Goal: Task Accomplishment & Management: Complete application form

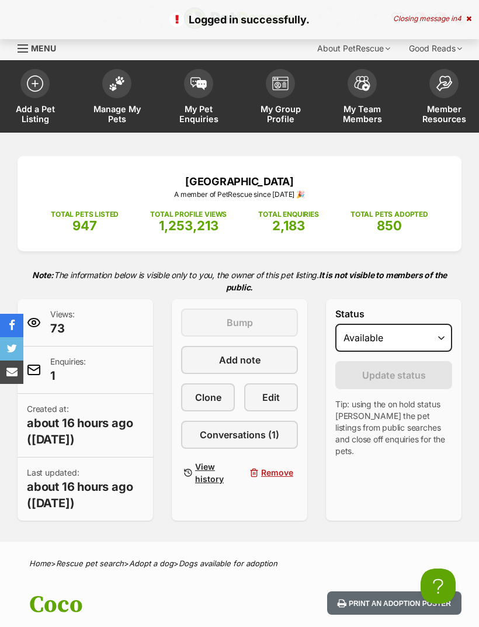
click at [113, 97] on link "Manage My Pets" at bounding box center [117, 98] width 82 height 70
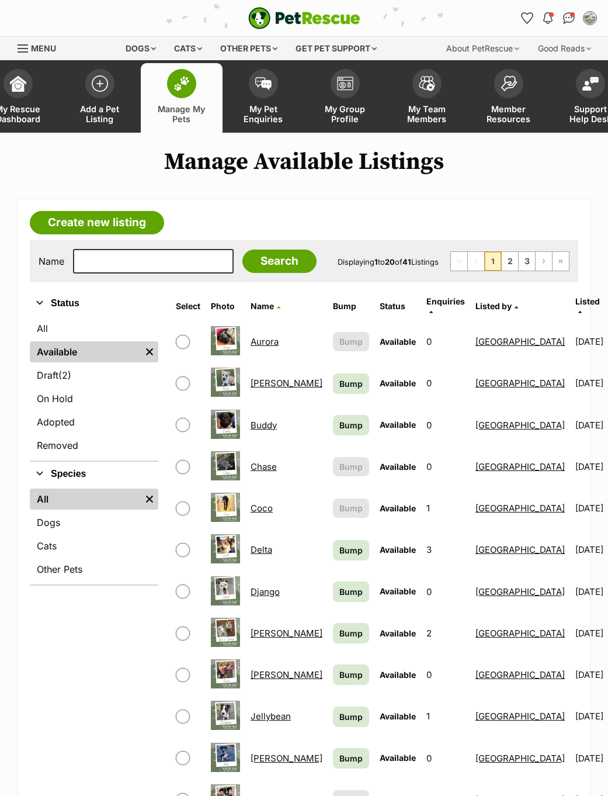
click at [137, 230] on link "Create new listing" at bounding box center [97, 222] width 134 height 23
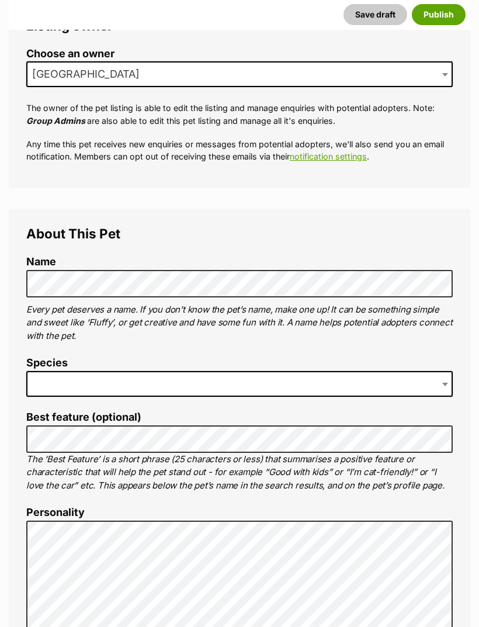
scroll to position [233, 0]
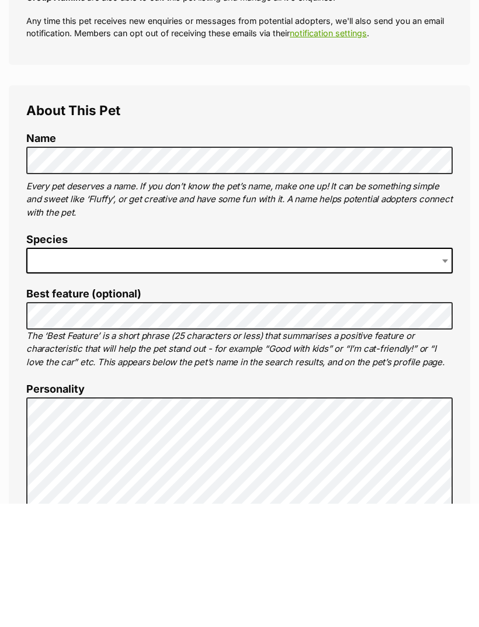
click at [297, 371] on span at bounding box center [239, 384] width 427 height 26
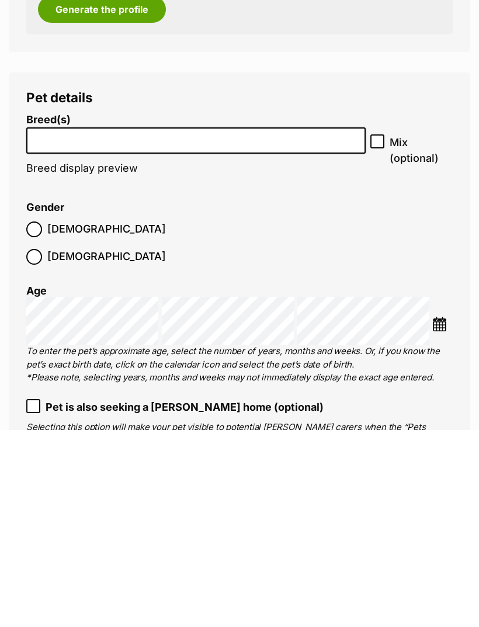
scroll to position [1637, 0]
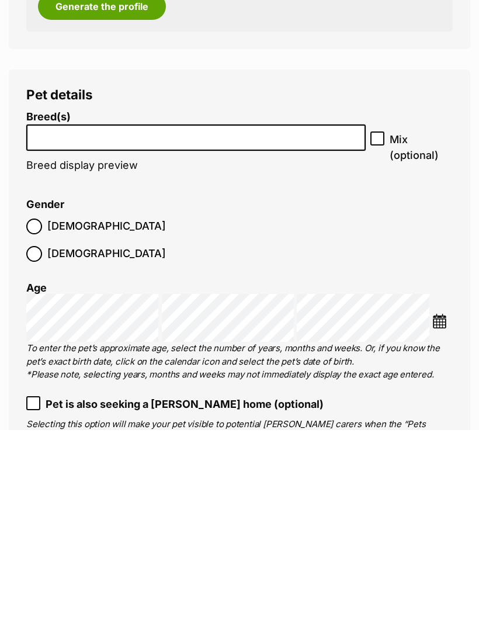
click at [276, 325] on input "search" at bounding box center [195, 331] width 331 height 12
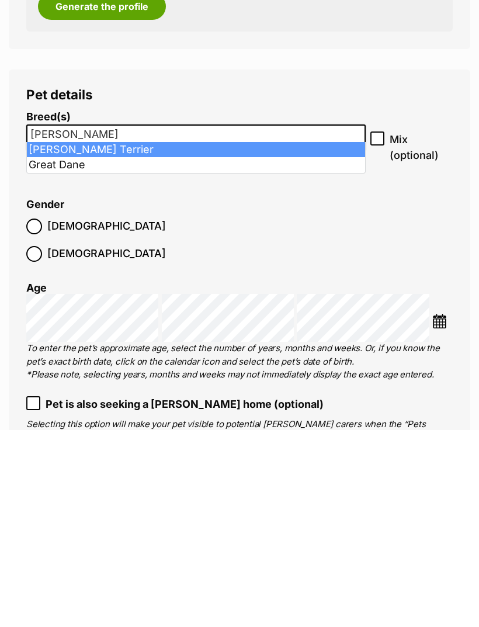
type input "dan"
select select "100"
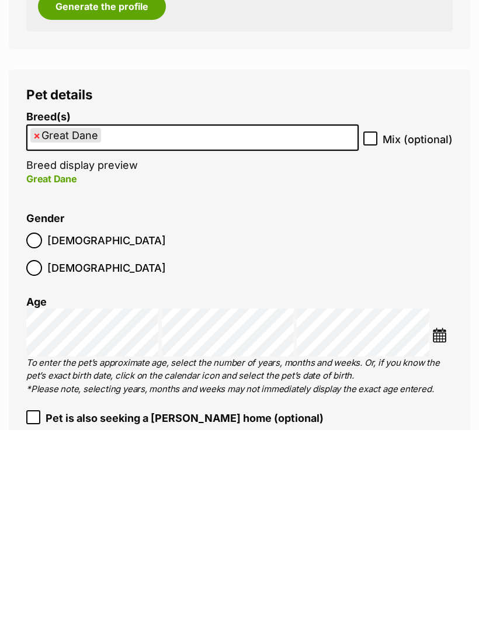
scroll to position [1834, 0]
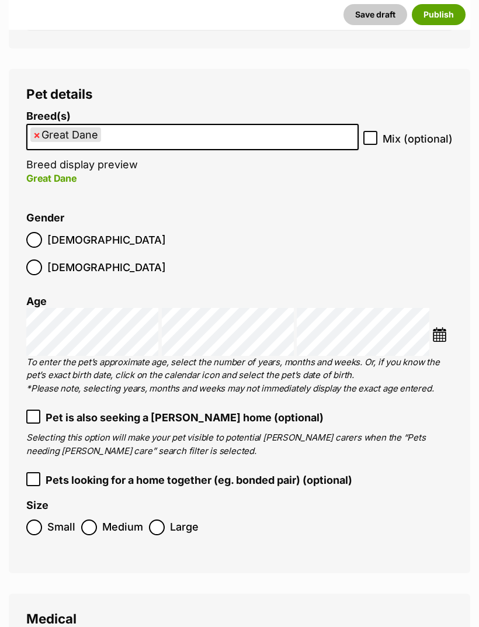
click at [373, 131] on input "Mix (optional)" at bounding box center [370, 138] width 14 height 14
checkbox input "true"
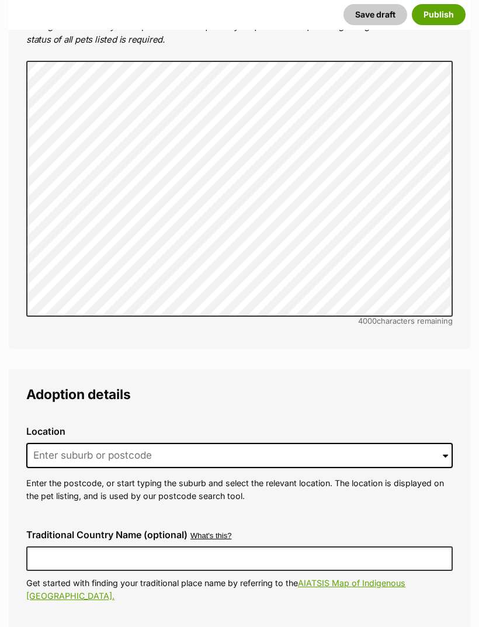
scroll to position [2910, 0]
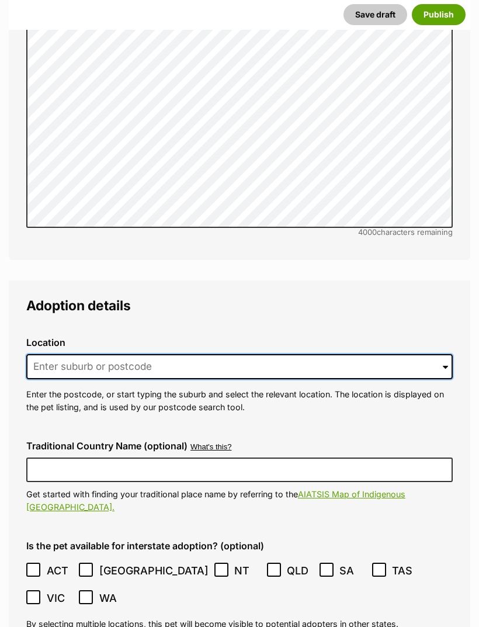
click at [178, 354] on input at bounding box center [239, 367] width 427 height 26
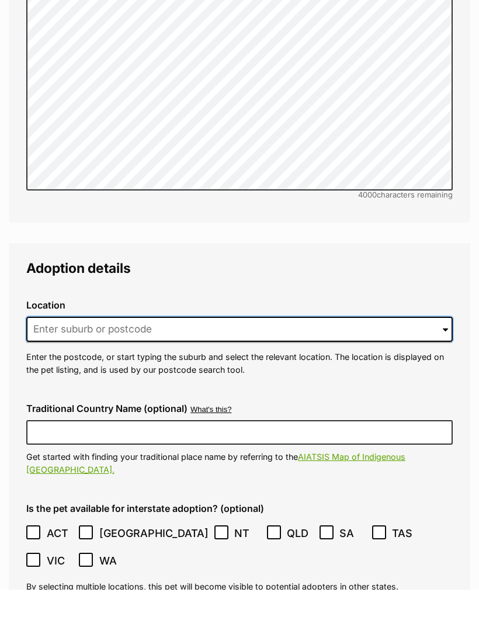
scroll to position [2948, 0]
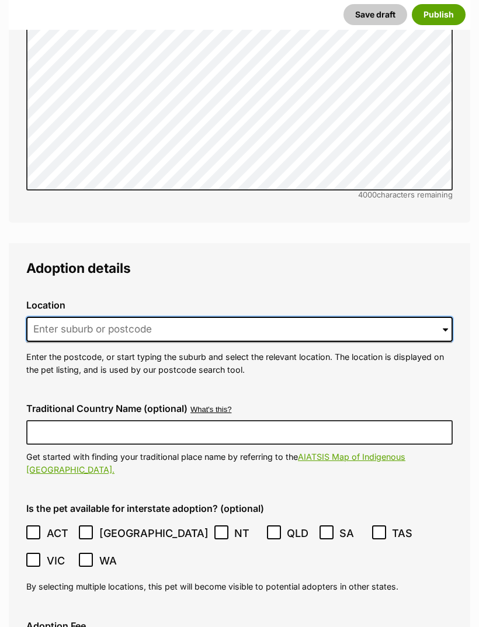
click at [155, 317] on input at bounding box center [239, 330] width 427 height 26
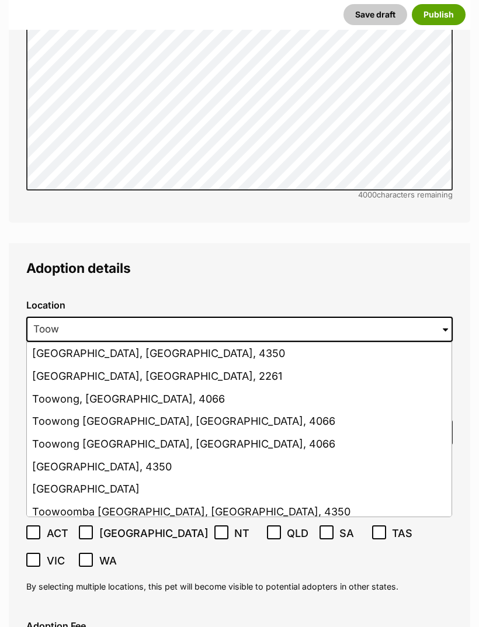
click at [176, 342] on li "Toowoomba, Queensland, 4350" at bounding box center [239, 353] width 425 height 23
type input "Toowoomba, Queensland, 4350"
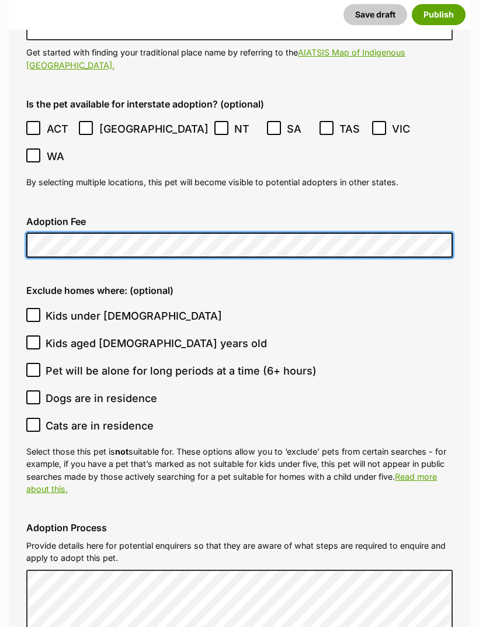
scroll to position [3343, 0]
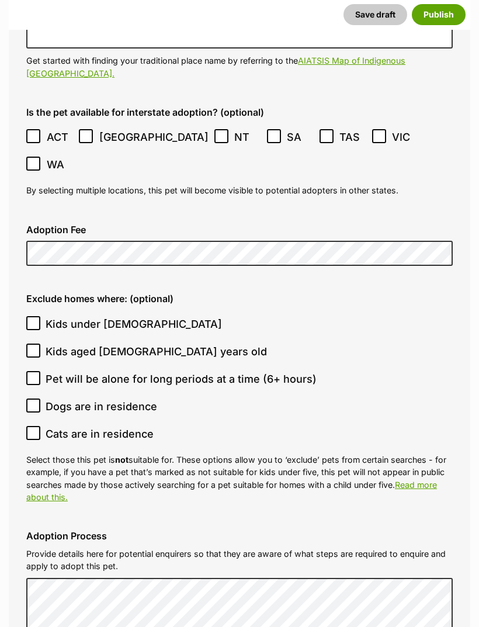
click at [39, 317] on input "Kids under 5 years old" at bounding box center [33, 324] width 14 height 14
checkbox input "true"
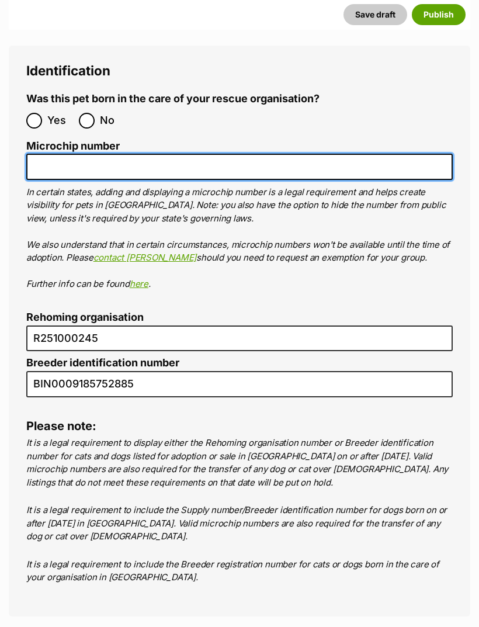
click at [58, 154] on input "Microchip number" at bounding box center [239, 167] width 427 height 26
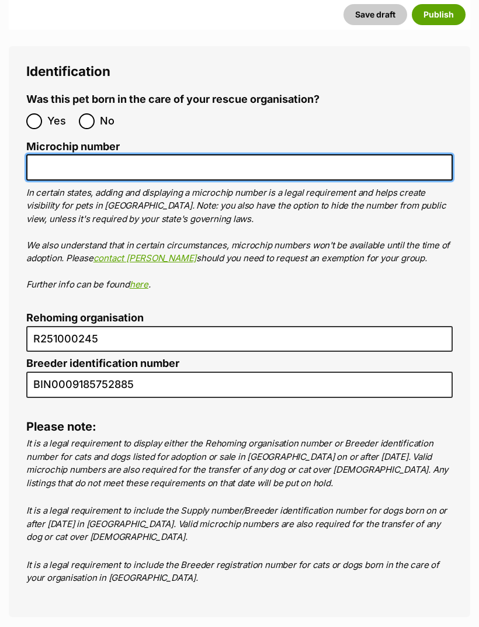
paste input "956000017371856"
type input "956000017371856"
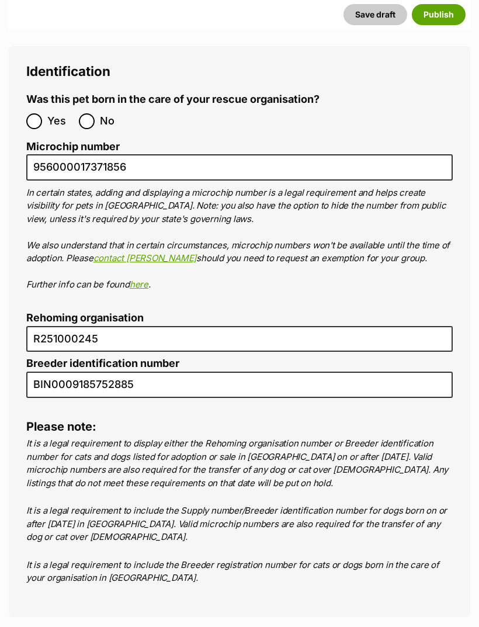
click at [444, 15] on button "Publish" at bounding box center [439, 14] width 54 height 21
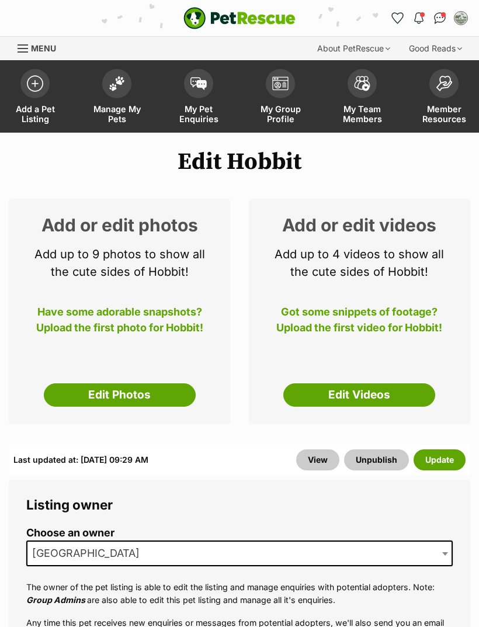
click at [158, 390] on link "Edit Photos" at bounding box center [120, 394] width 152 height 23
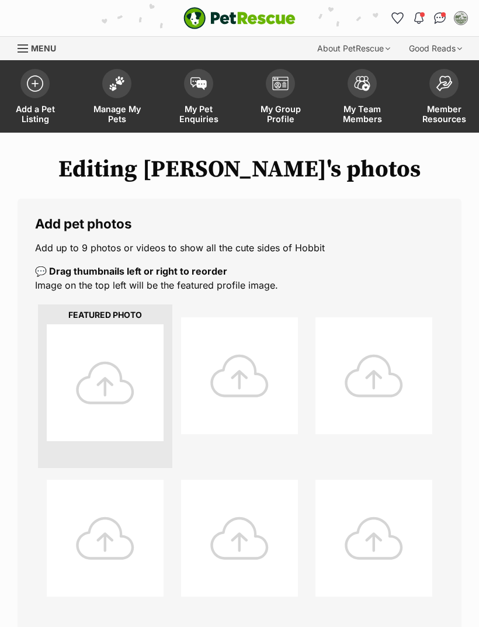
click at [143, 374] on div at bounding box center [105, 382] width 117 height 117
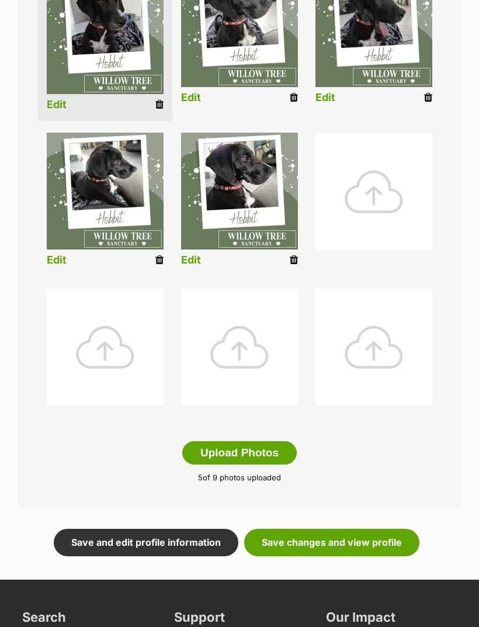
scroll to position [347, 0]
click at [380, 542] on link "Save changes and view profile" at bounding box center [331, 542] width 175 height 27
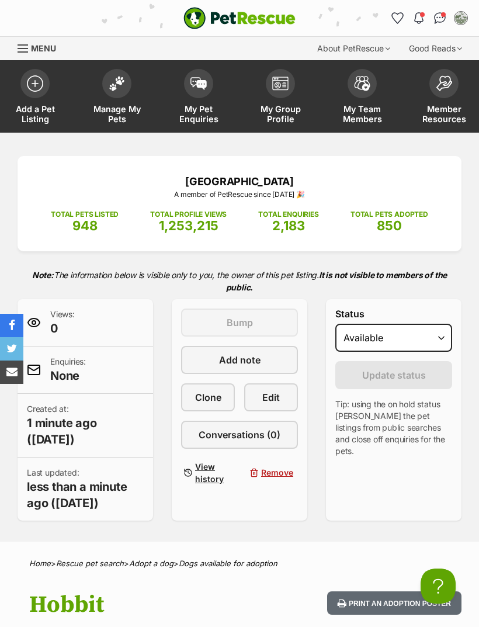
click at [123, 82] on img at bounding box center [117, 83] width 16 height 15
click at [220, 404] on span "Clone" at bounding box center [208, 397] width 26 height 14
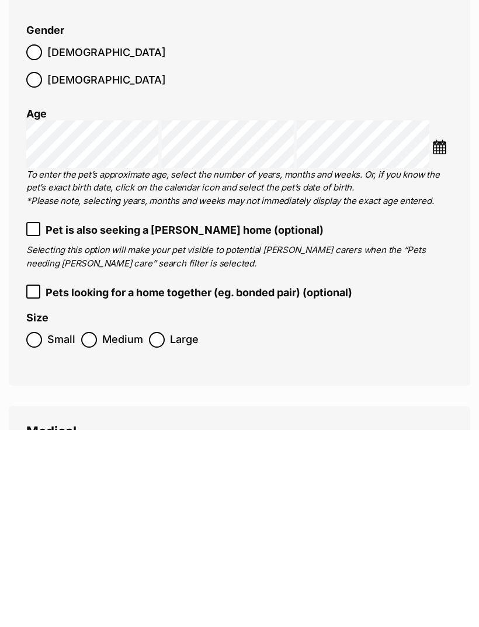
scroll to position [1889, 0]
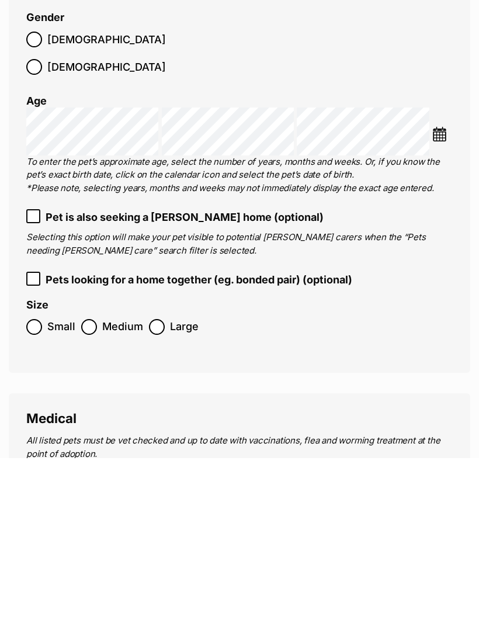
click at [40, 201] on span at bounding box center [34, 209] width 16 height 16
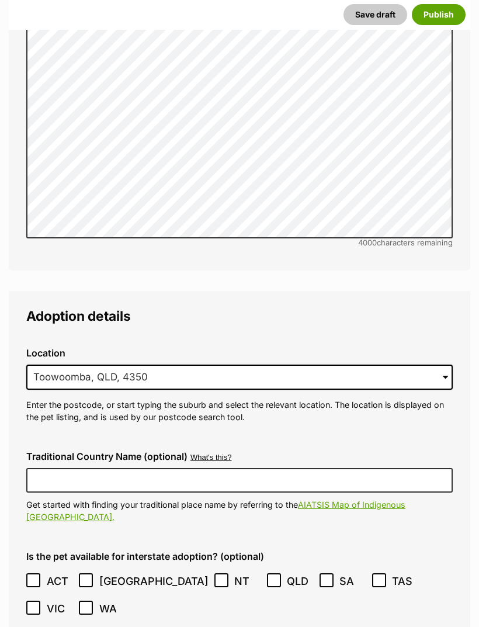
scroll to position [2973, 0]
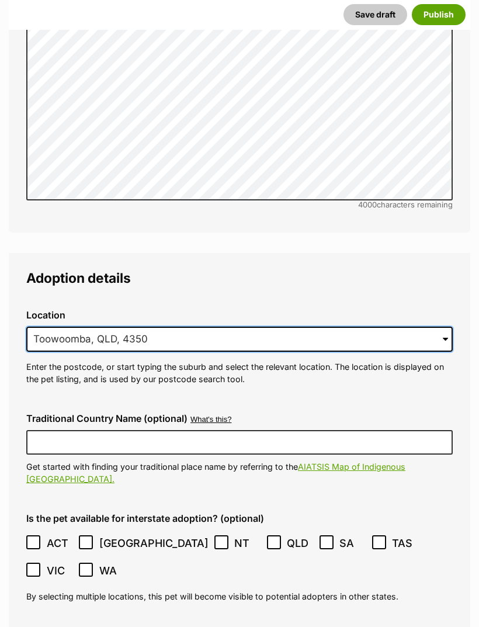
click at [347, 327] on input "Toowoomba, QLD, 4350" at bounding box center [239, 340] width 427 height 26
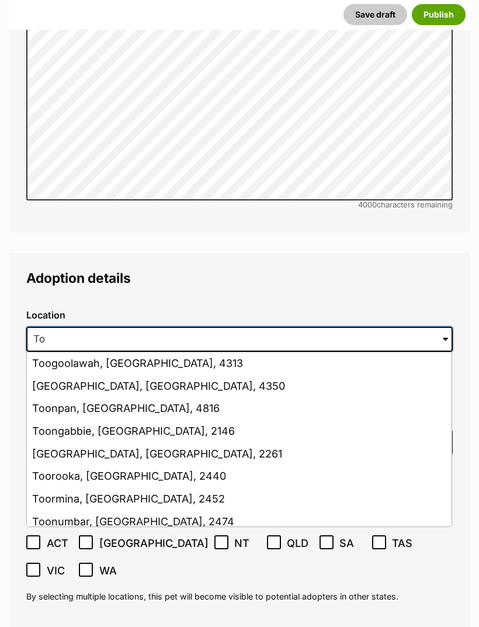
type input "T"
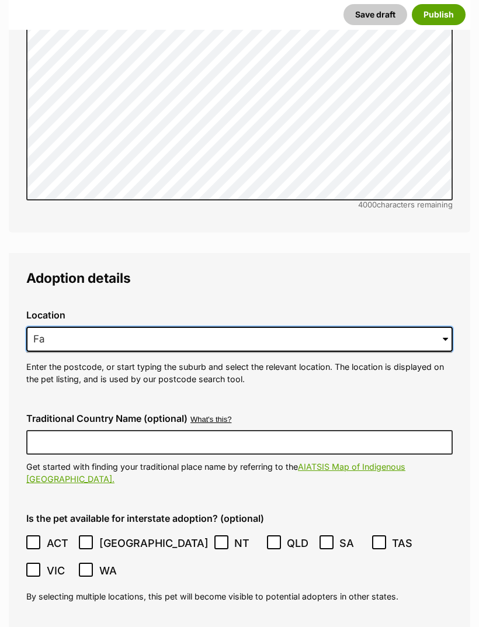
type input "F"
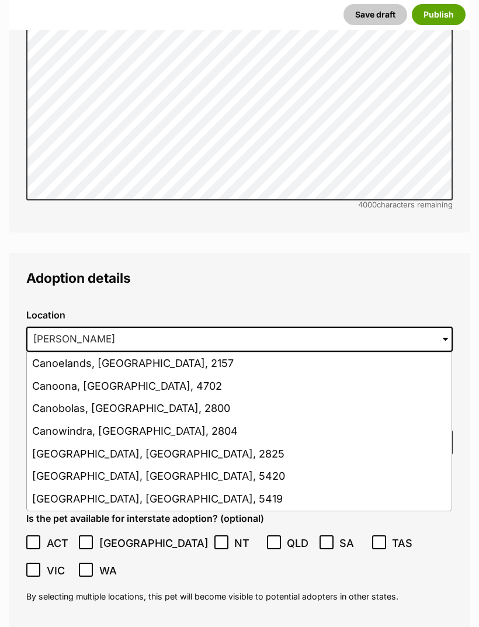
click at [189, 352] on li "Canoelands, New South Wales, 2157" at bounding box center [239, 363] width 425 height 23
type input "Canoelands, New South Wales, 2157"
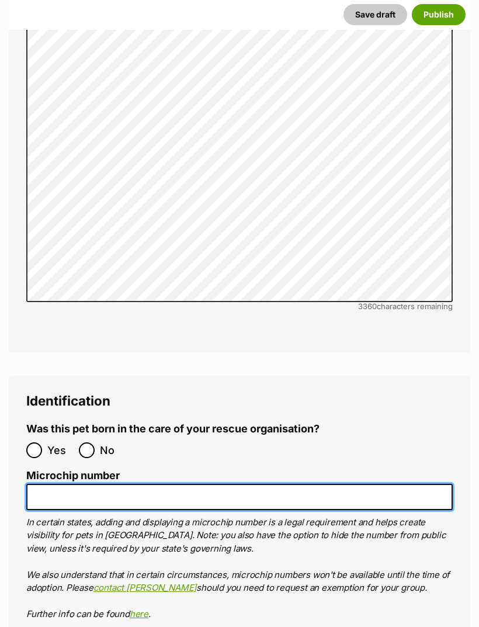
click at [77, 484] on input "Microchip number" at bounding box center [239, 497] width 427 height 26
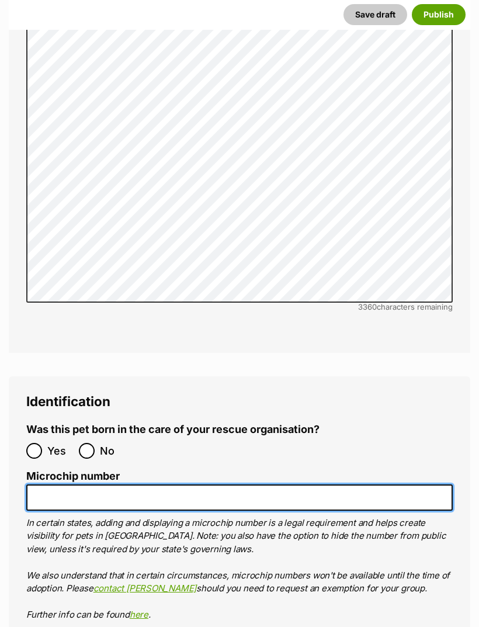
paste input "953010007944675"
type input "953010007944675"
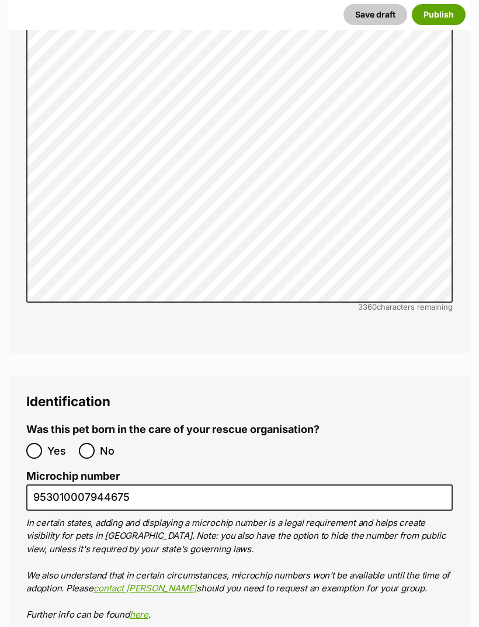
click at [448, 11] on button "Publish" at bounding box center [439, 14] width 54 height 21
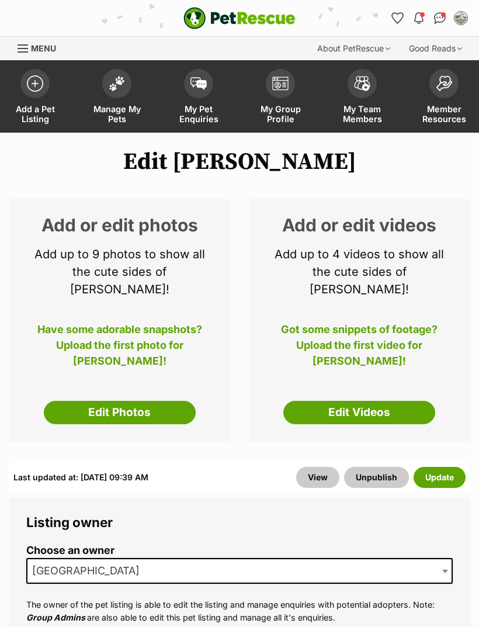
click at [155, 406] on link "Edit Photos" at bounding box center [120, 412] width 152 height 23
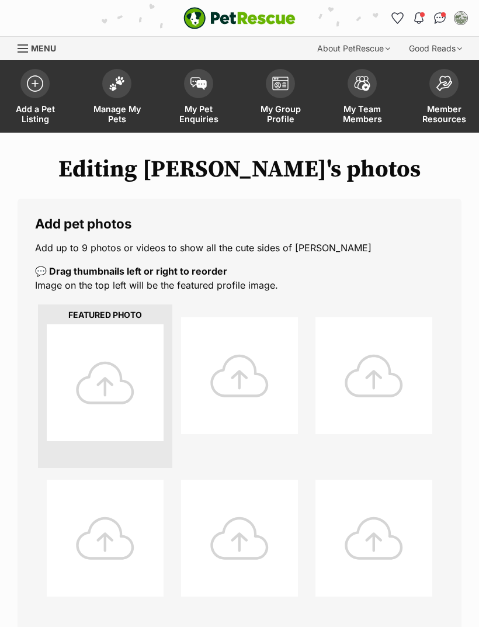
click at [148, 363] on div at bounding box center [105, 382] width 117 height 117
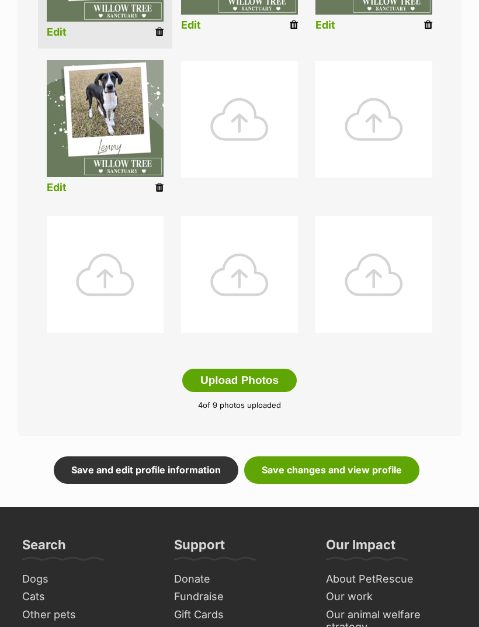
scroll to position [591, 0]
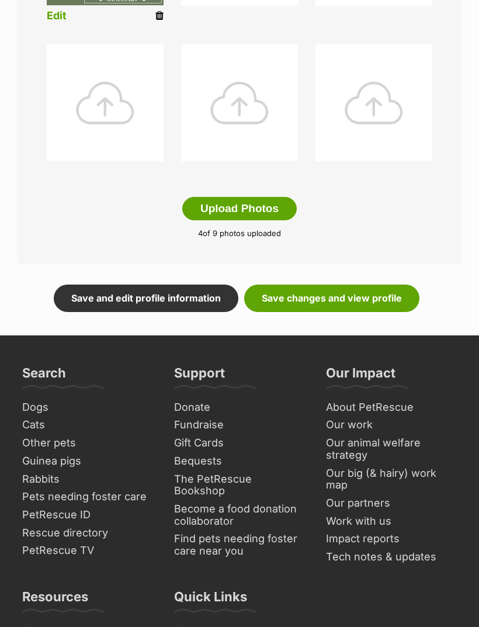
click at [348, 295] on link "Save changes and view profile" at bounding box center [331, 298] width 175 height 27
